Goal: Task Accomplishment & Management: Use online tool/utility

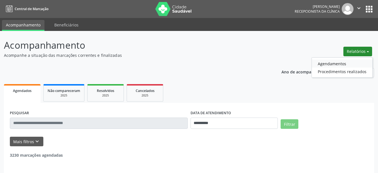
click at [335, 63] on link "Agendamentos" at bounding box center [342, 64] width 60 height 8
select select "*"
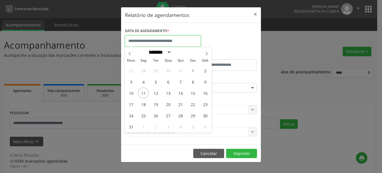
click at [179, 43] on input "text" at bounding box center [163, 40] width 76 height 11
click at [170, 95] on span "13" at bounding box center [168, 92] width 11 height 11
type input "**********"
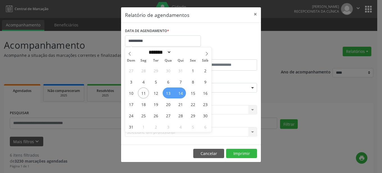
click at [182, 93] on span "14" at bounding box center [180, 92] width 11 height 11
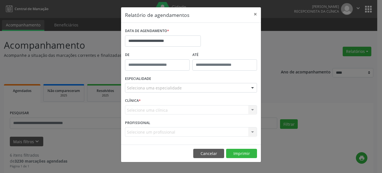
click at [182, 93] on div "ESPECIALIDADE Seleciona uma especialidade Todas as especialidades Alergologia A…" at bounding box center [191, 86] width 135 height 22
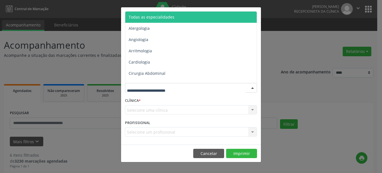
click at [253, 89] on div at bounding box center [253, 88] width 8 height 10
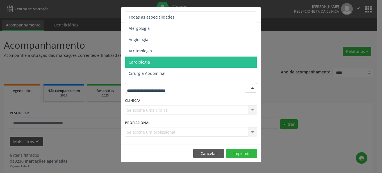
click at [161, 62] on span "Cardiologia" at bounding box center [191, 62] width 132 height 11
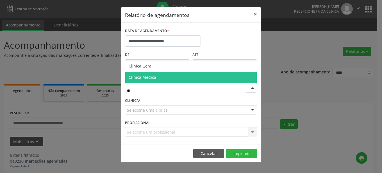
type input "***"
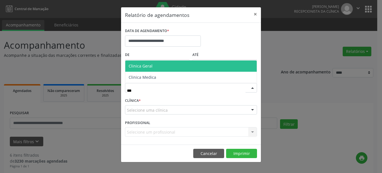
click at [161, 67] on span "Clinica Geral" at bounding box center [191, 65] width 132 height 11
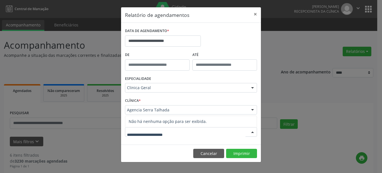
click at [253, 130] on div at bounding box center [253, 132] width 8 height 10
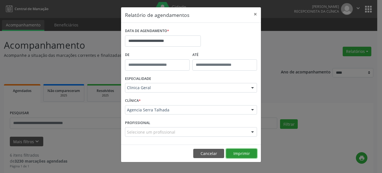
click at [240, 154] on button "Imprimir" at bounding box center [241, 154] width 31 height 10
click at [253, 12] on button "×" at bounding box center [255, 14] width 11 height 14
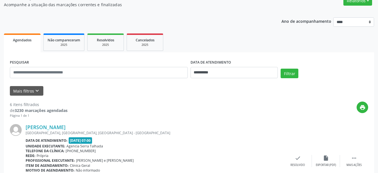
scroll to position [86, 0]
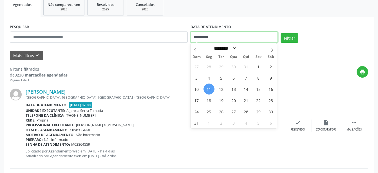
click at [221, 35] on input "**********" at bounding box center [233, 36] width 87 height 11
click at [246, 90] on span "14" at bounding box center [245, 89] width 11 height 11
type input "**********"
click at [246, 90] on span "14" at bounding box center [245, 89] width 11 height 11
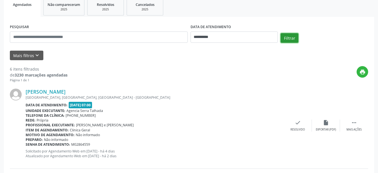
click at [285, 36] on button "Filtrar" at bounding box center [289, 38] width 18 height 10
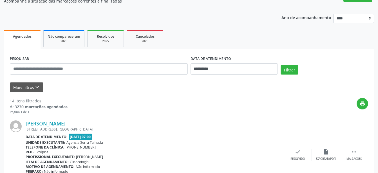
scroll to position [57, 0]
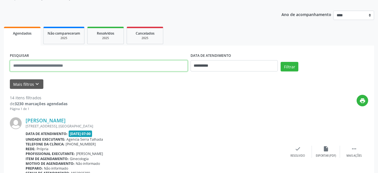
click at [141, 66] on input "text" at bounding box center [99, 65] width 178 height 11
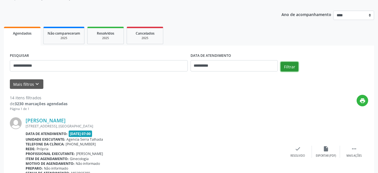
click at [284, 68] on button "Filtrar" at bounding box center [289, 67] width 18 height 10
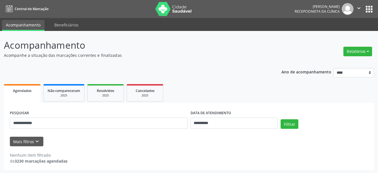
scroll to position [1, 0]
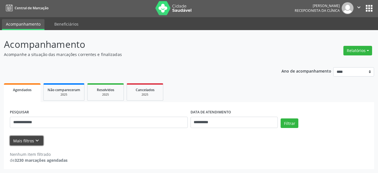
click at [40, 139] on button "Mais filtros keyboard_arrow_down" at bounding box center [26, 141] width 33 height 10
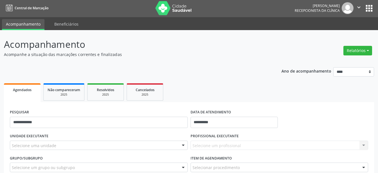
scroll to position [55, 0]
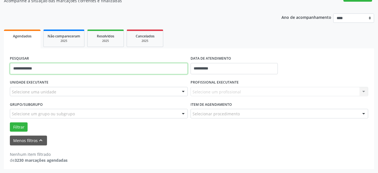
click at [65, 69] on input "**********" at bounding box center [99, 68] width 178 height 11
type input "*"
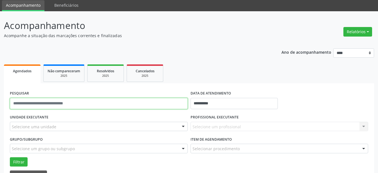
scroll to position [0, 0]
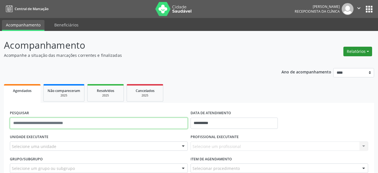
click at [355, 52] on button "Relatórios" at bounding box center [357, 52] width 29 height 10
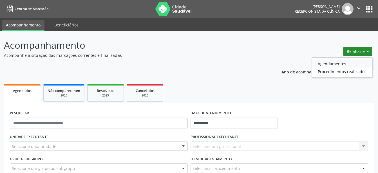
click at [346, 65] on link "Agendamentos" at bounding box center [342, 64] width 60 height 8
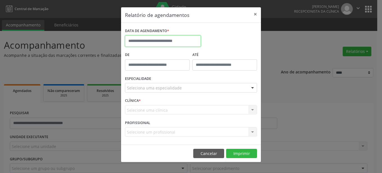
click at [157, 38] on input "text" at bounding box center [163, 40] width 76 height 11
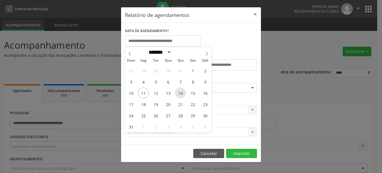
click at [181, 93] on span "14" at bounding box center [180, 92] width 11 height 11
type input "**********"
click at [181, 93] on span "14" at bounding box center [180, 92] width 11 height 11
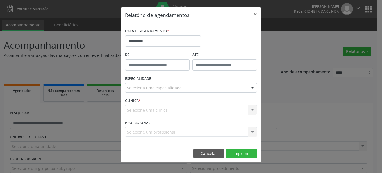
click at [223, 88] on div "Seleciona uma especialidade" at bounding box center [191, 88] width 132 height 10
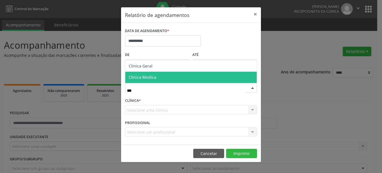
type input "****"
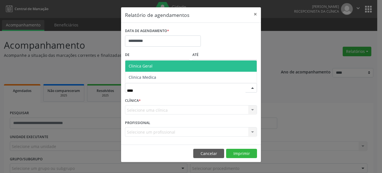
click at [146, 66] on span "Clinica Geral" at bounding box center [141, 65] width 24 height 5
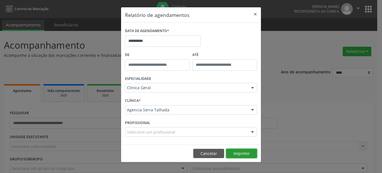
click at [246, 153] on button "Imprimir" at bounding box center [241, 154] width 31 height 10
click at [254, 15] on button "×" at bounding box center [255, 14] width 11 height 14
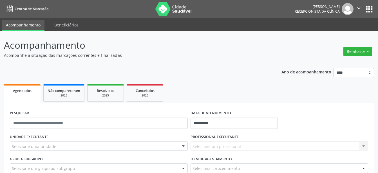
click at [16, 90] on span "Agendados" at bounding box center [22, 90] width 19 height 5
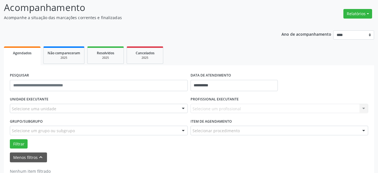
scroll to position [55, 0]
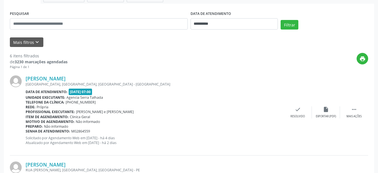
scroll to position [115, 0]
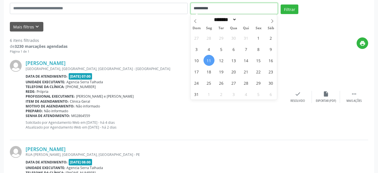
click at [250, 10] on input "**********" at bounding box center [233, 8] width 87 height 11
click at [244, 60] on span "14" at bounding box center [245, 60] width 11 height 11
type input "**********"
click at [244, 60] on span "14" at bounding box center [245, 60] width 11 height 11
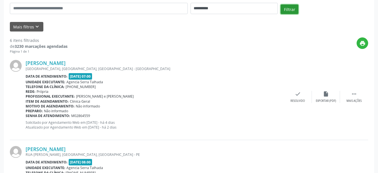
click at [285, 12] on button "Filtrar" at bounding box center [289, 9] width 18 height 10
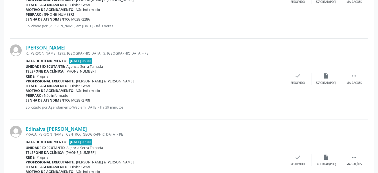
scroll to position [879, 0]
